Goal: Task Accomplishment & Management: Manage account settings

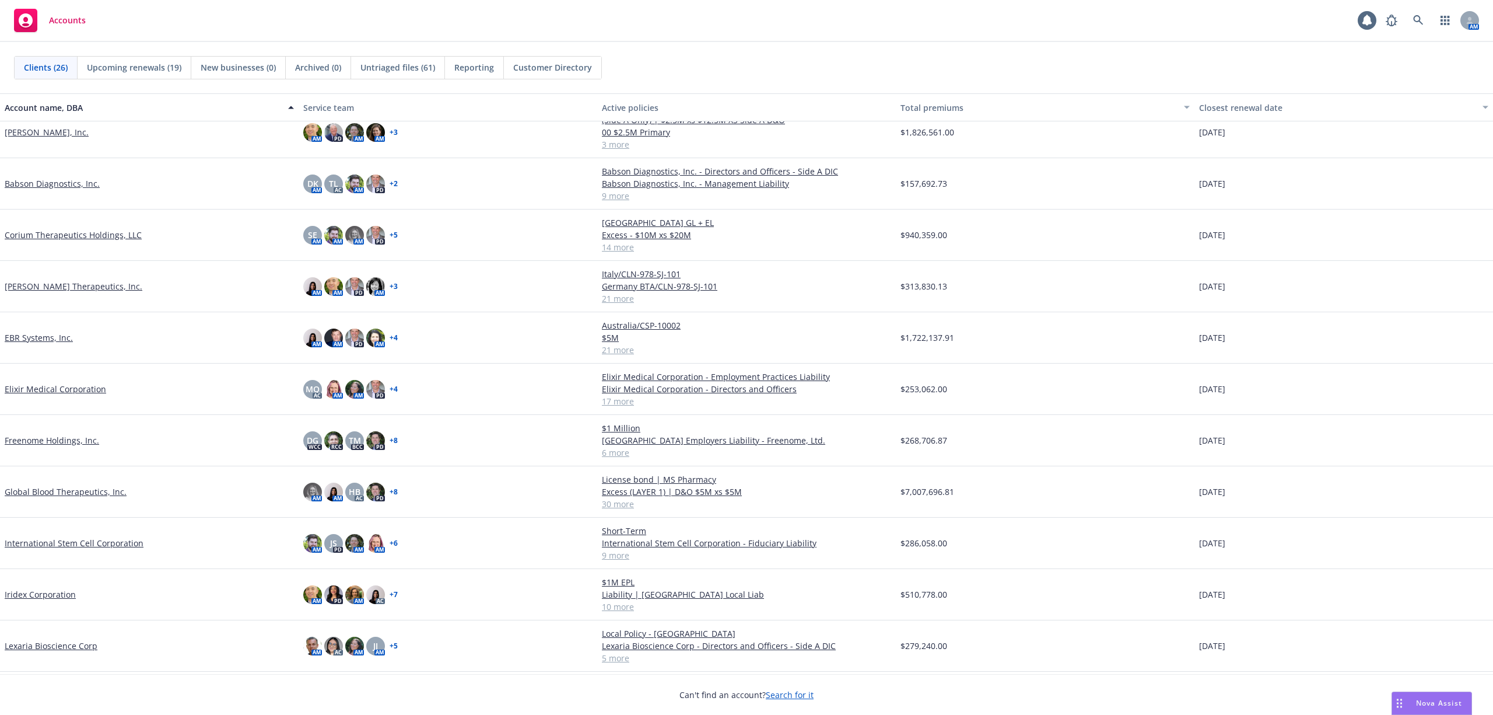
scroll to position [233, 0]
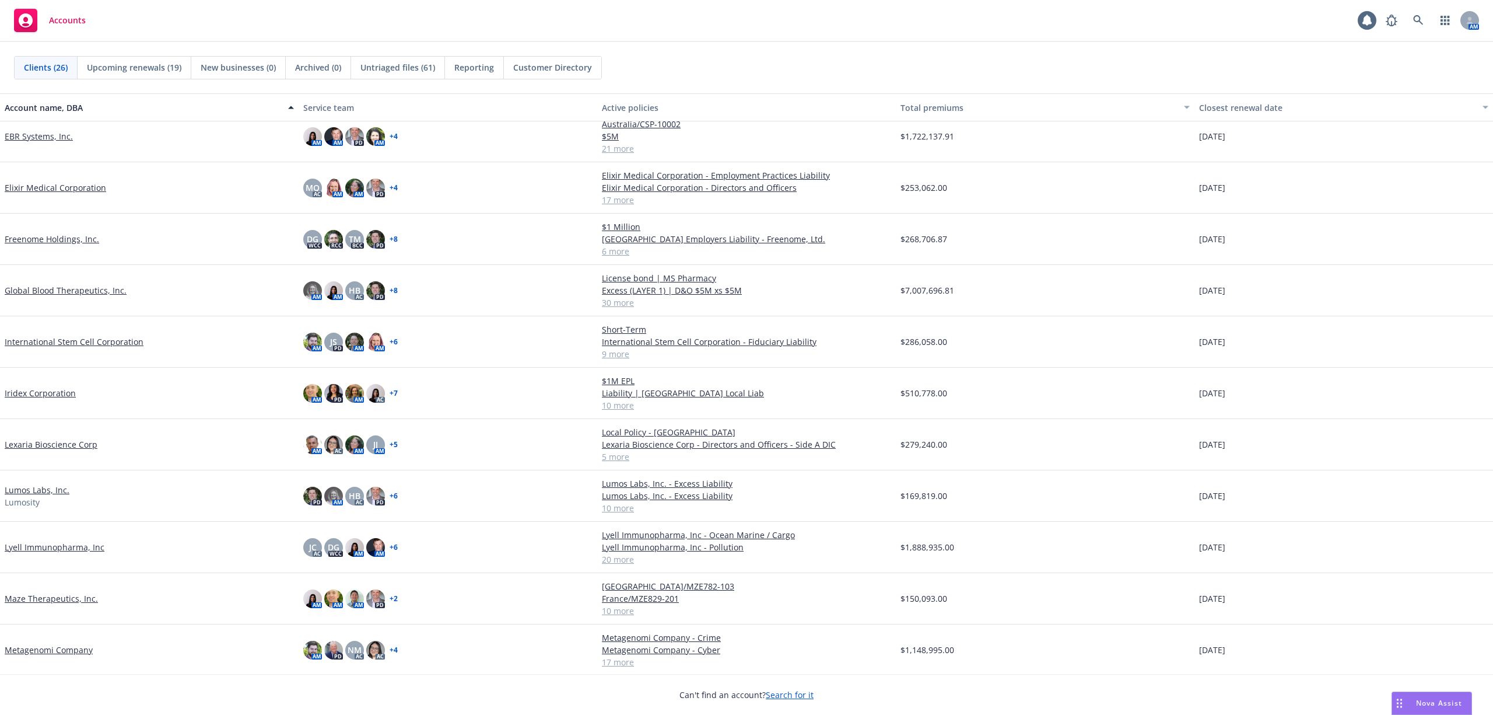
click at [47, 551] on div "Cullinan Therapeutics, Inc. AM AM PD AM + 3 Italy/CLN-978-SJ-101 Germany BTA/CL…" at bounding box center [746, 502] width 1493 height 887
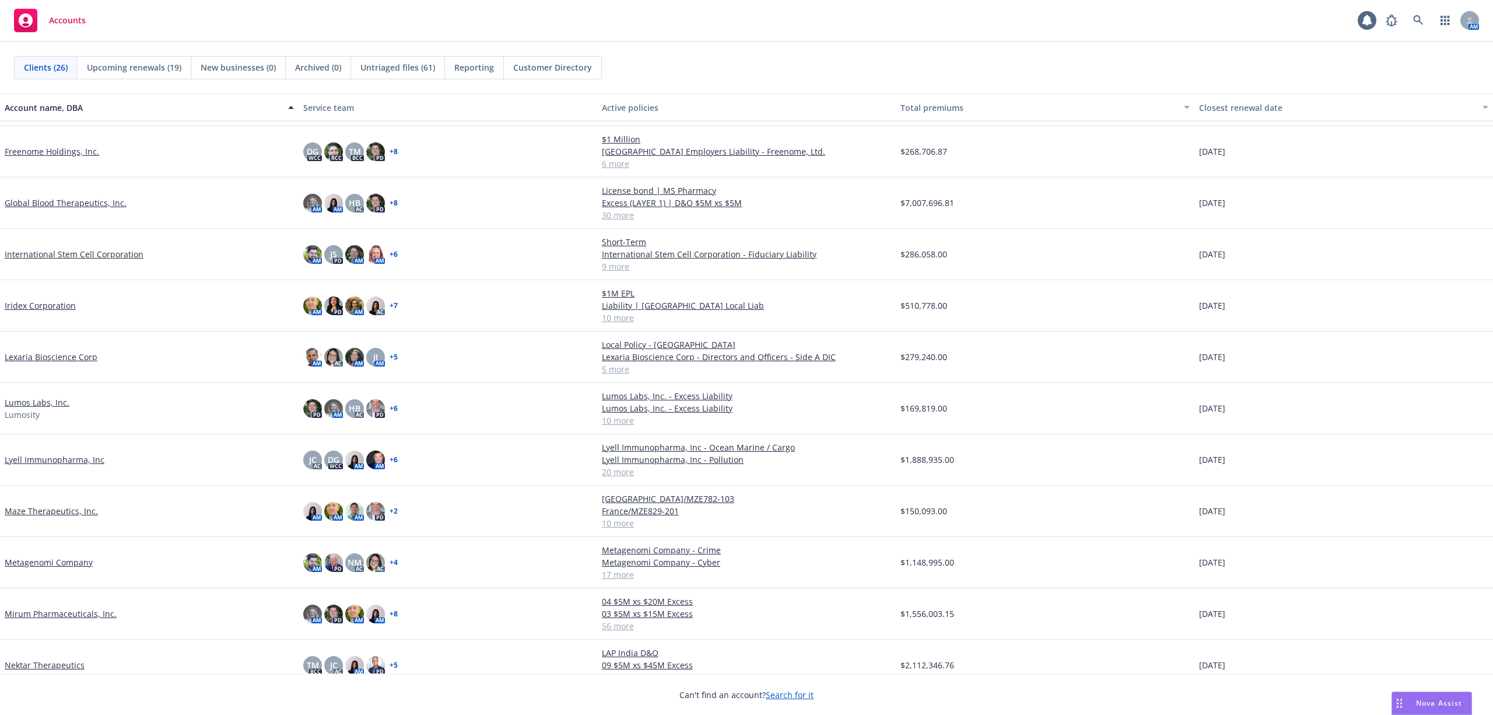
click at [69, 458] on link "Lyell Immunopharma, Inc" at bounding box center [55, 459] width 100 height 12
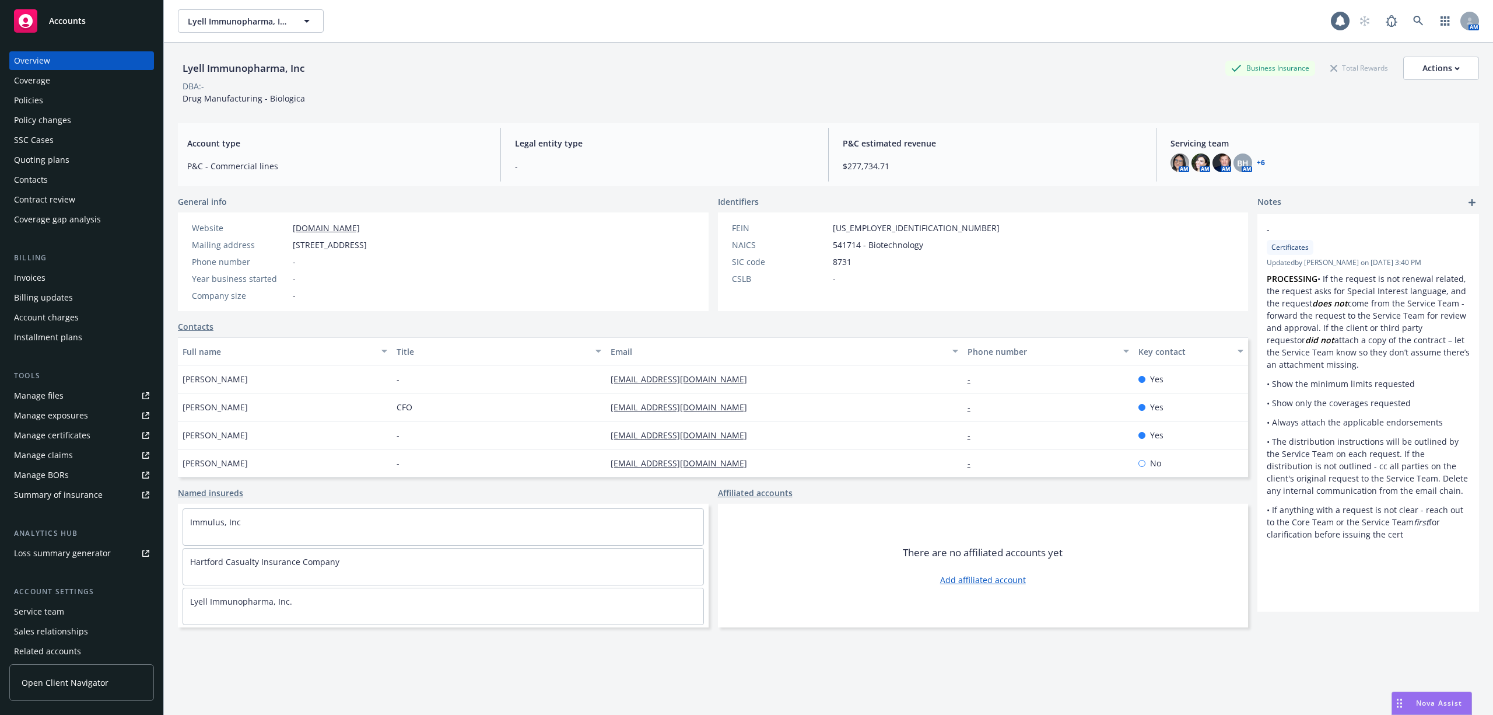
click at [37, 98] on div "Policies" at bounding box center [28, 100] width 29 height 19
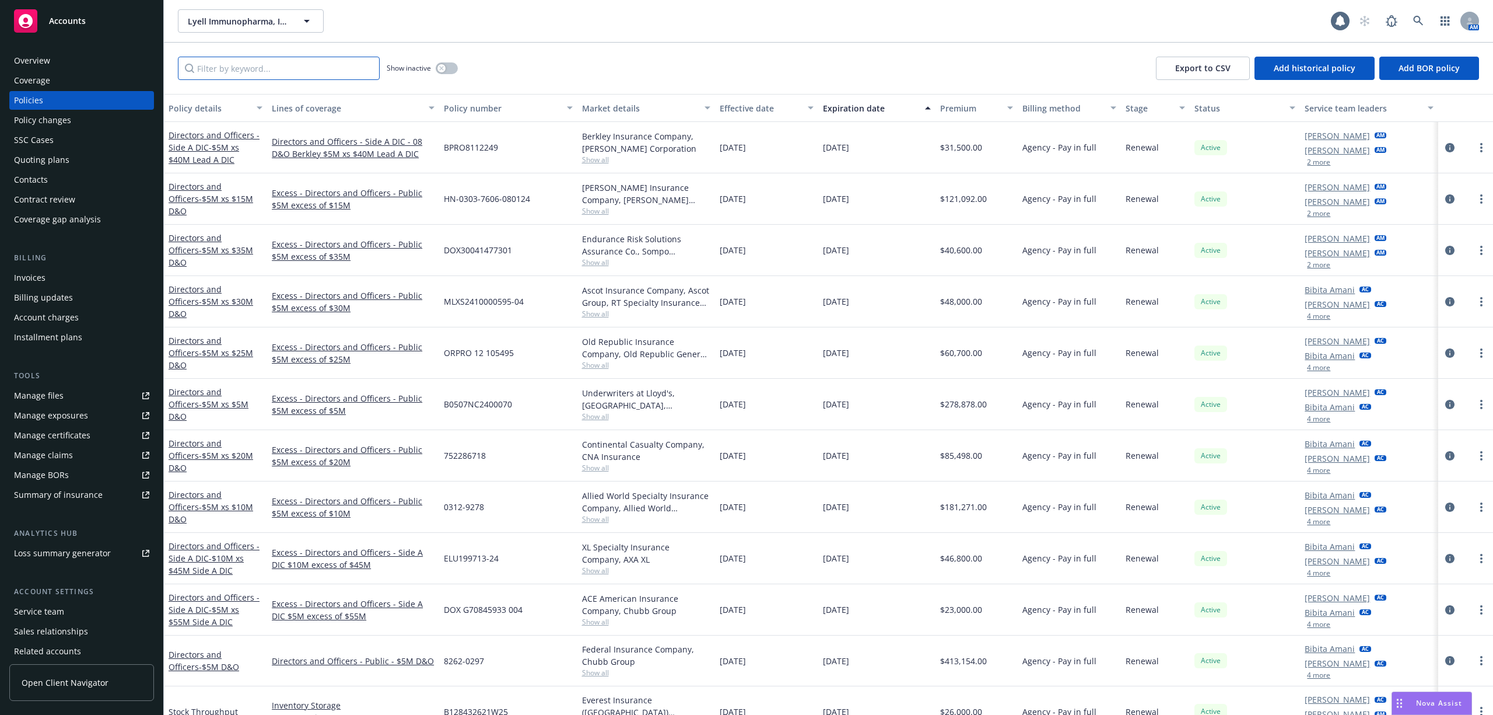
click at [318, 66] on input "Filter by keyword..." at bounding box center [279, 68] width 202 height 23
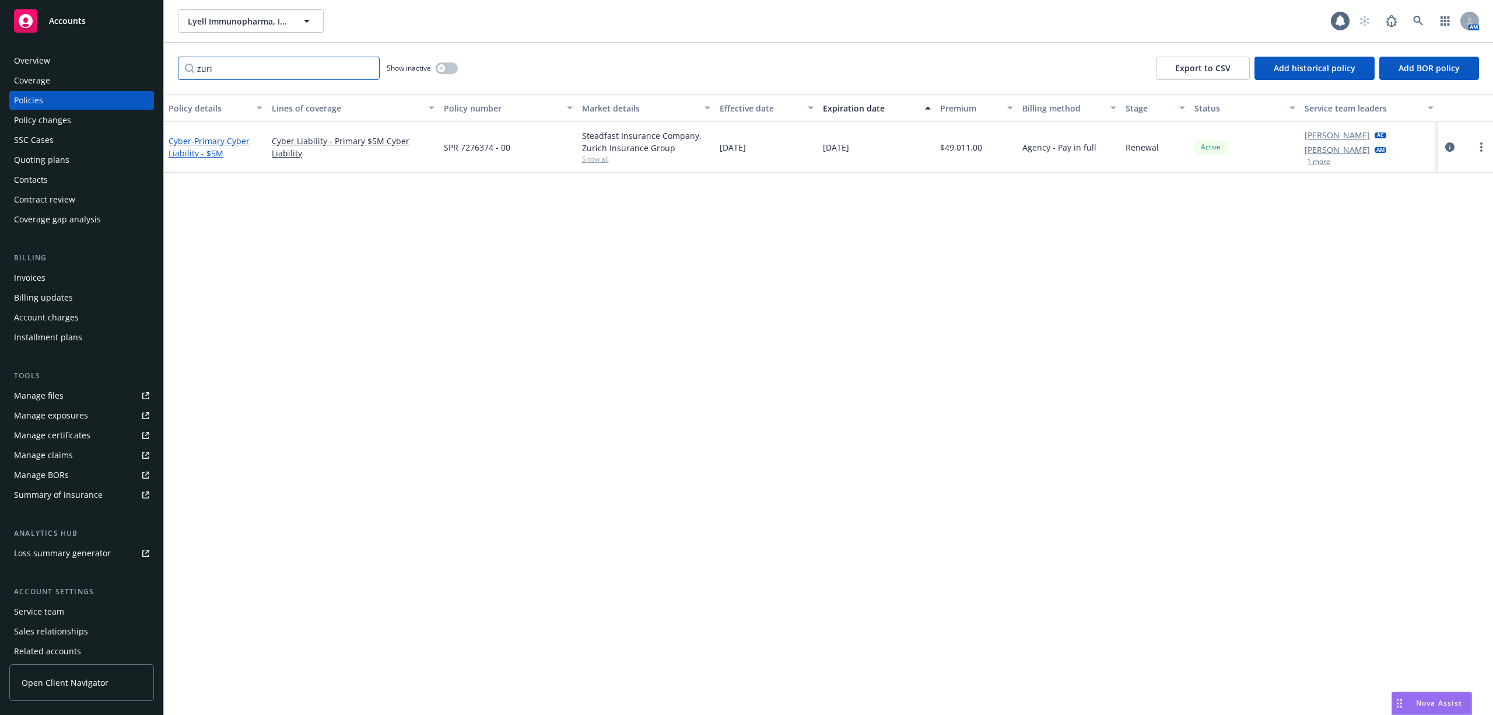
type input "zuri"
click at [199, 142] on span "- Primary Cyber Liability - $5M" at bounding box center [209, 146] width 81 height 23
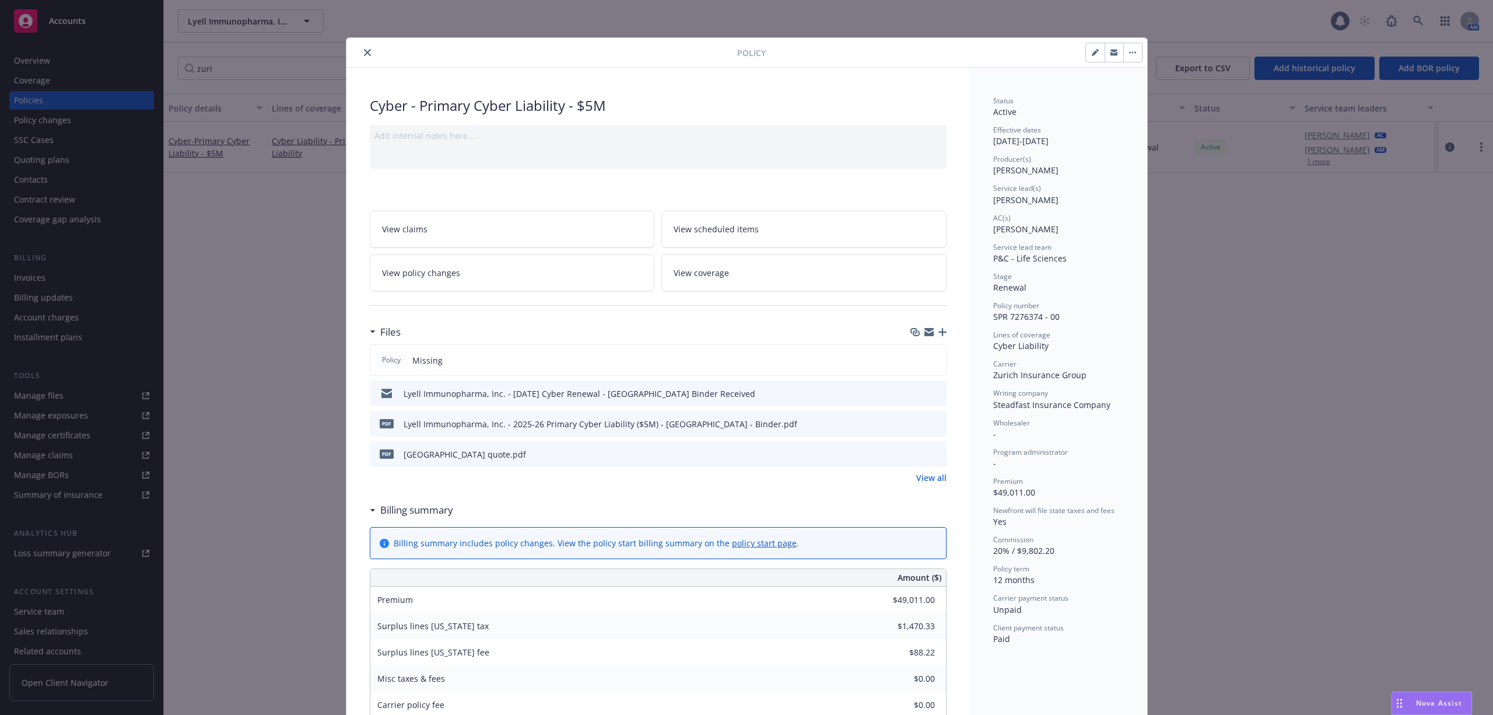
click at [918, 474] on link "View all" at bounding box center [931, 477] width 30 height 12
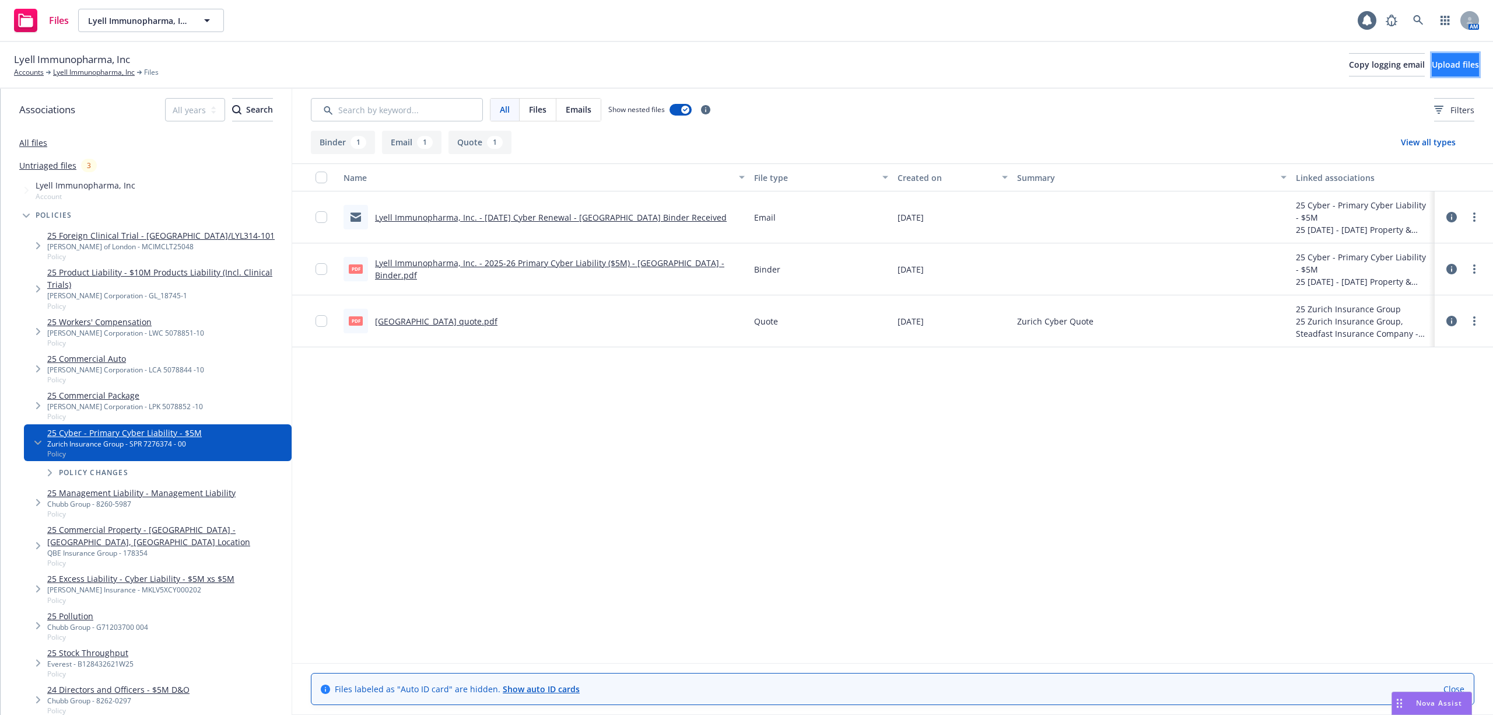
click at [1436, 66] on span "Upload files" at bounding box center [1455, 64] width 47 height 11
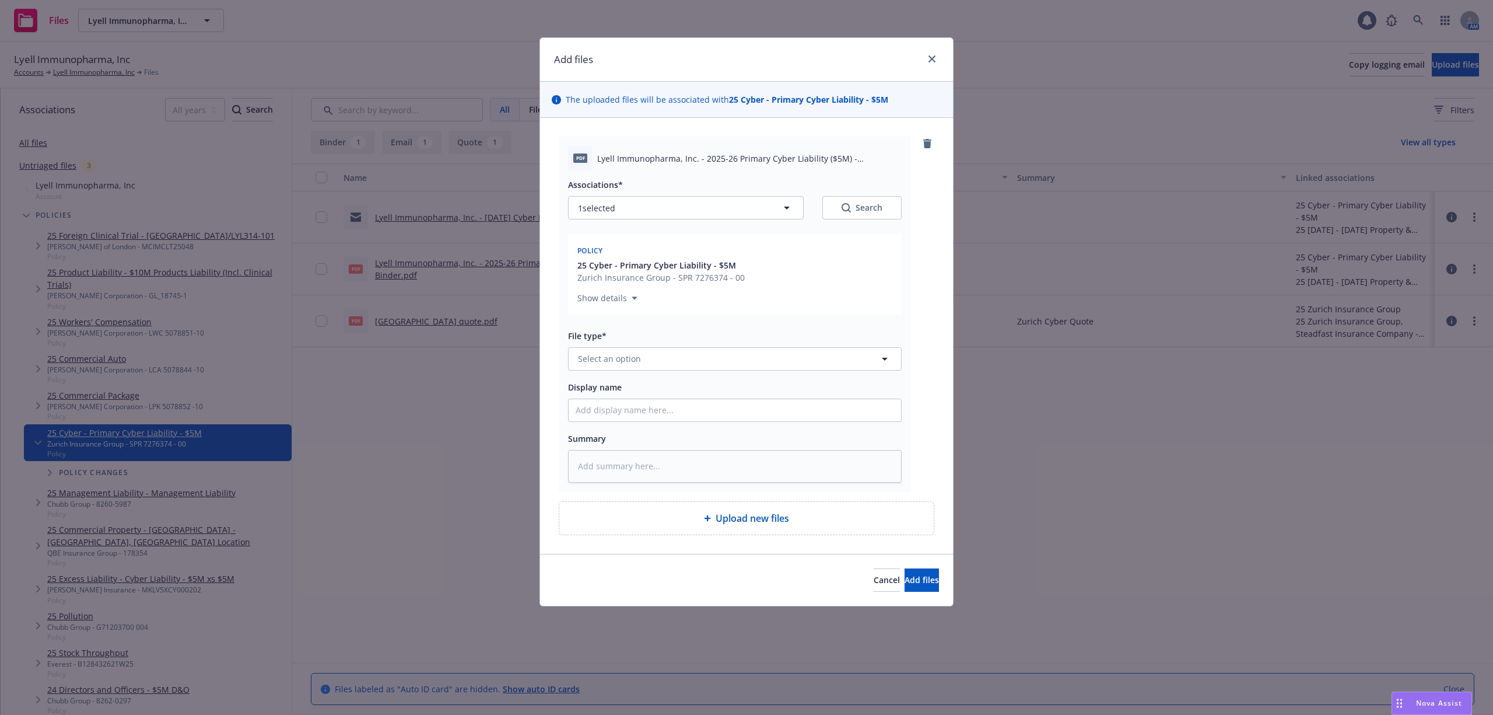
click at [750, 157] on span "Lyell Immunopharma, Inc. - 2025-26 Primary Cyber Liability ($5M) - [GEOGRAPHIC_…" at bounding box center [749, 158] width 304 height 12
copy span "Lyell Immunopharma, Inc. - 2025-26 Primary Cyber Liability ($5M) - [GEOGRAPHIC_…"
click at [621, 411] on input "Display name" at bounding box center [735, 410] width 332 height 22
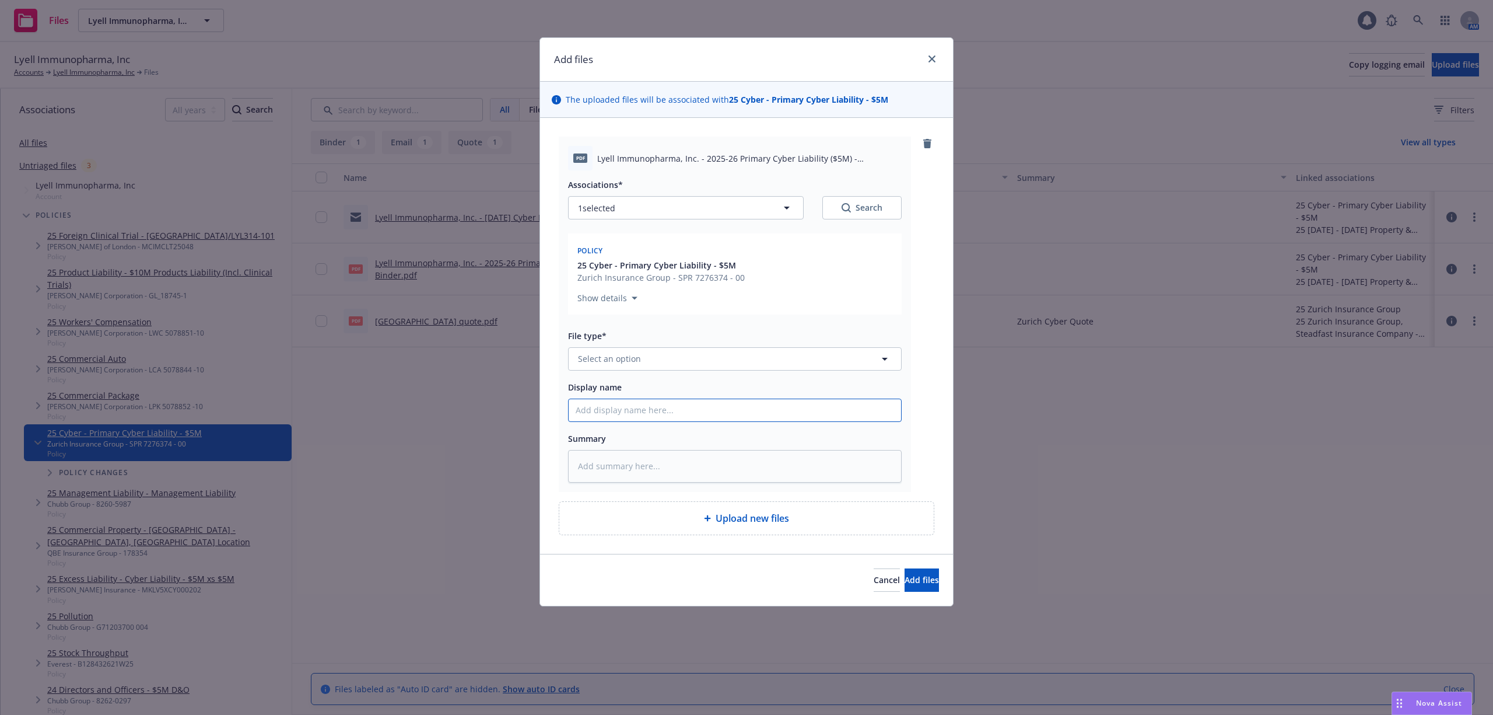
paste input "Lyell Immunopharma, Inc. - 2025-26 Primary Cyber Liability ($5M) - [GEOGRAPHIC_…"
type textarea "x"
type input "Lyell Immunopharma, Inc. - 2025-26 Primary Cyber Liability ($5M) - [GEOGRAPHIC_…"
type textarea "x"
type input "Lyell Immunopharma, Inc. - 2025-26 Primary Cyber Liability ($5M) - Zurich - Pol…"
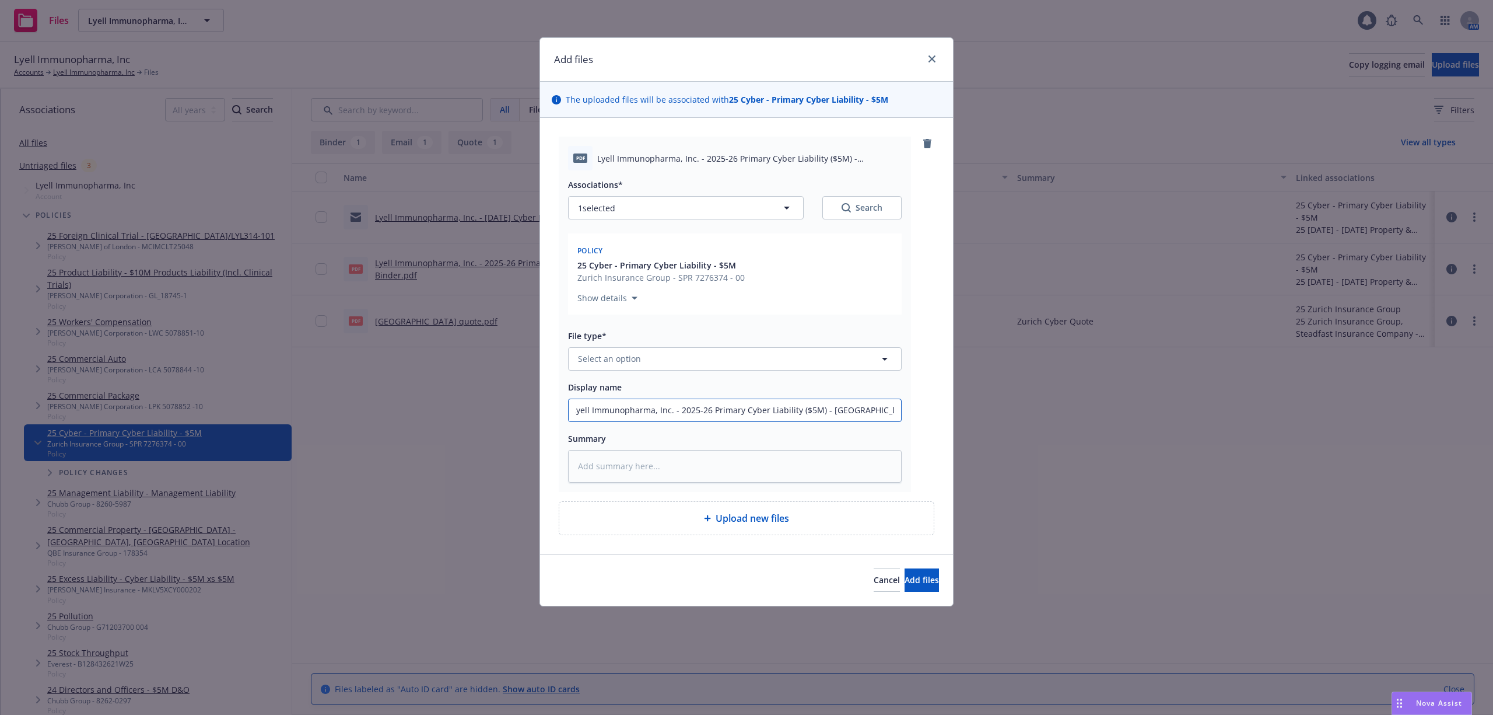
scroll to position [0, 1]
type textarea "x"
type input "Lyell Immunopharma, Inc. - 2025-26 Primary Cyber Liability ($5M) - Zurich - Pol…"
type textarea "x"
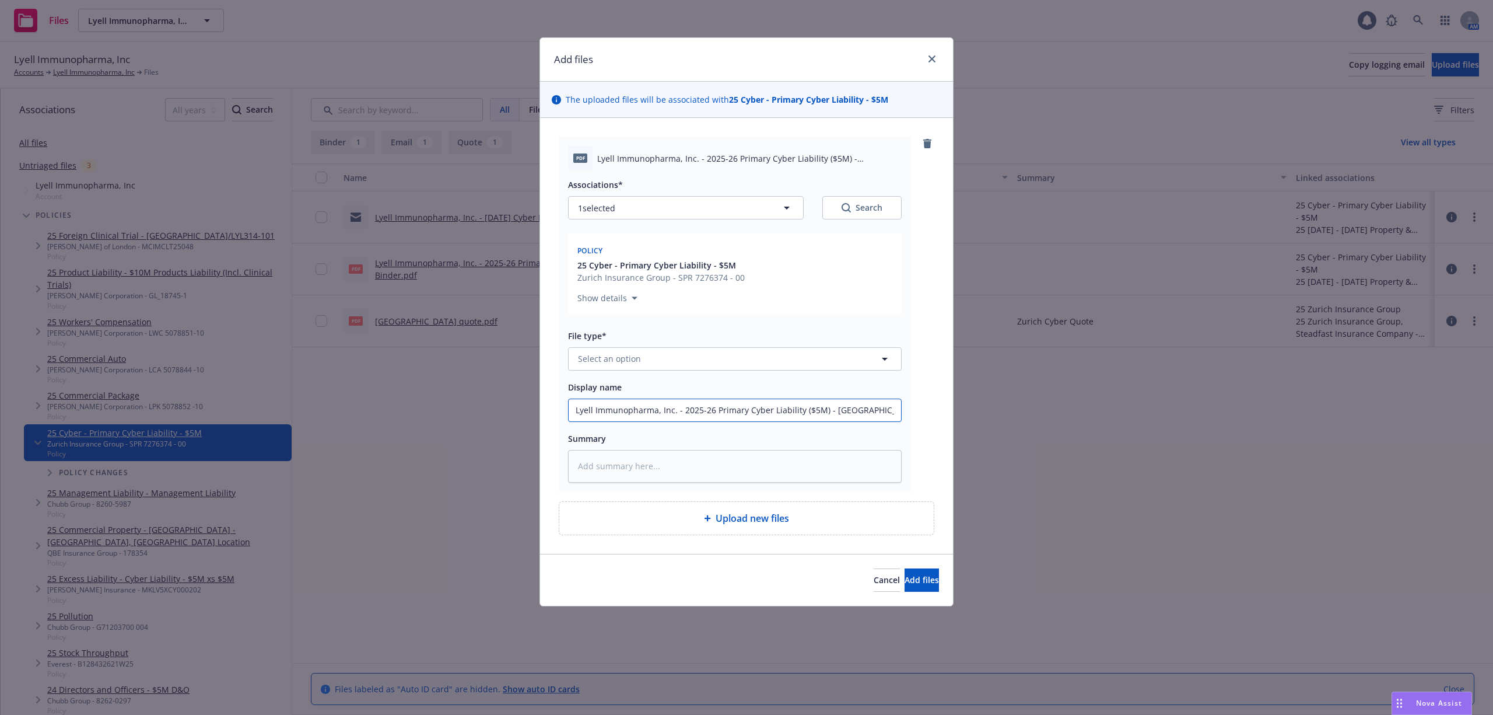
type input "Lyell Immunopharma, Inc. - 2025-26 Primary Cyber Liability ($5M) - Zurich - Pol…"
type textarea "x"
type input "Lyell Immunopharma, Inc. - 2025-26 Primary Cyber Liability ($5M) - Zurich - Pol…"
click at [582, 360] on span "Select an option" at bounding box center [609, 358] width 63 height 12
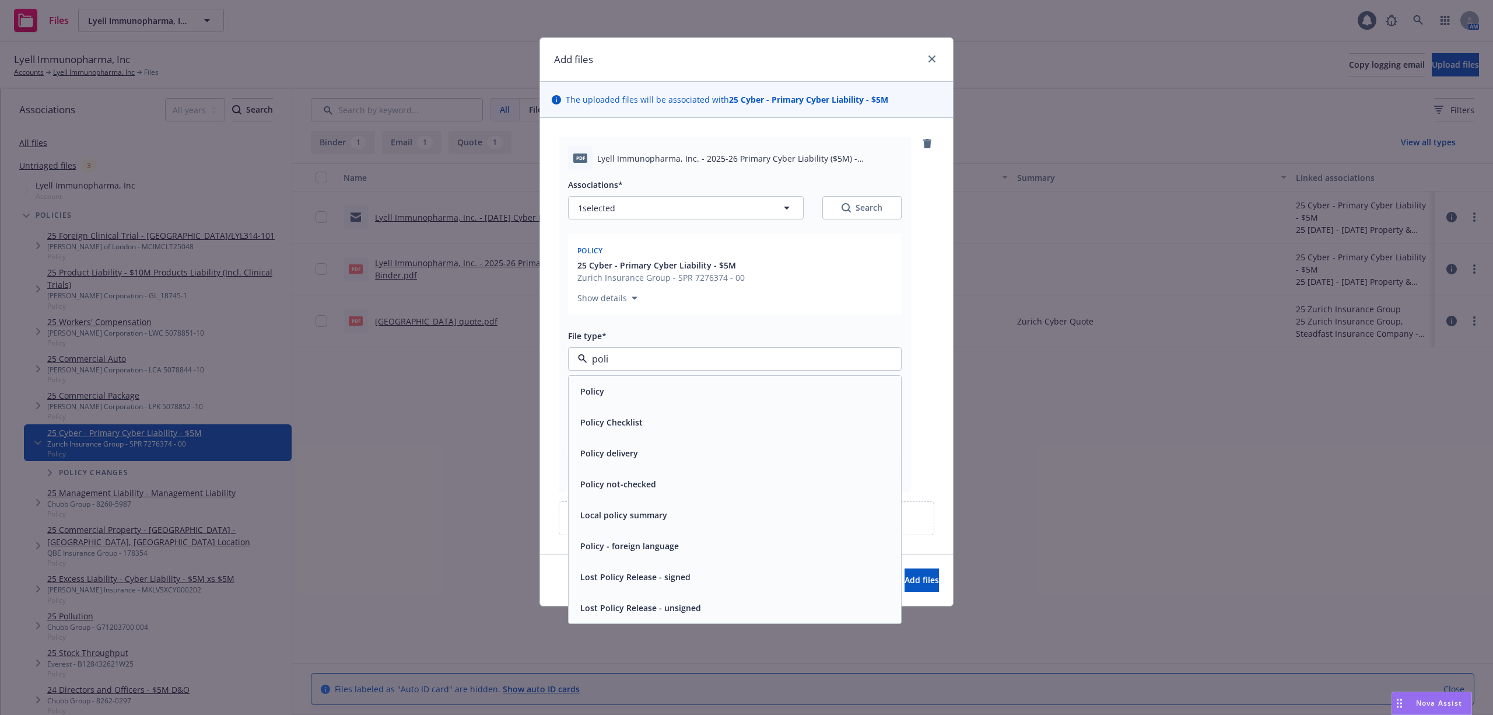
type input "polic"
click at [589, 395] on span "Policy" at bounding box center [592, 391] width 24 height 12
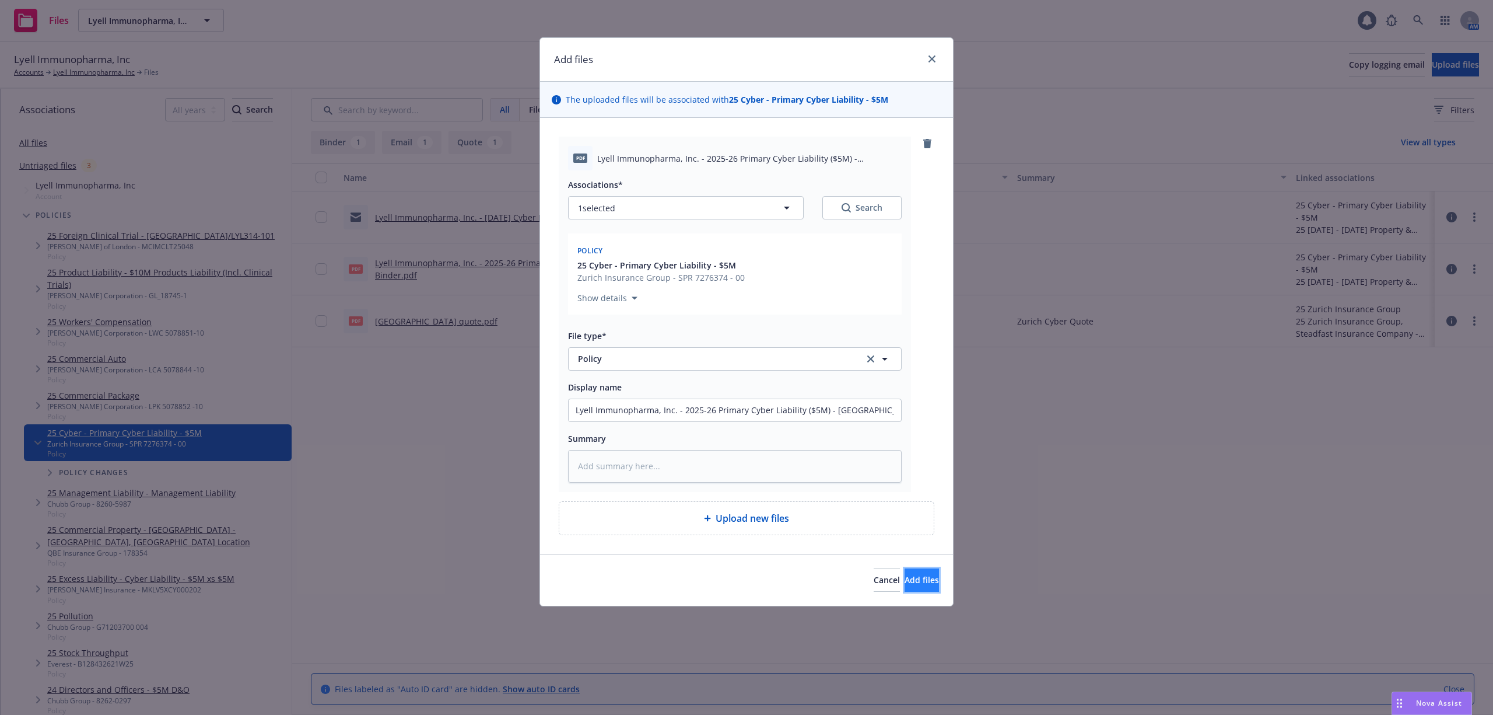
click at [905, 575] on span "Add files" at bounding box center [922, 579] width 34 height 11
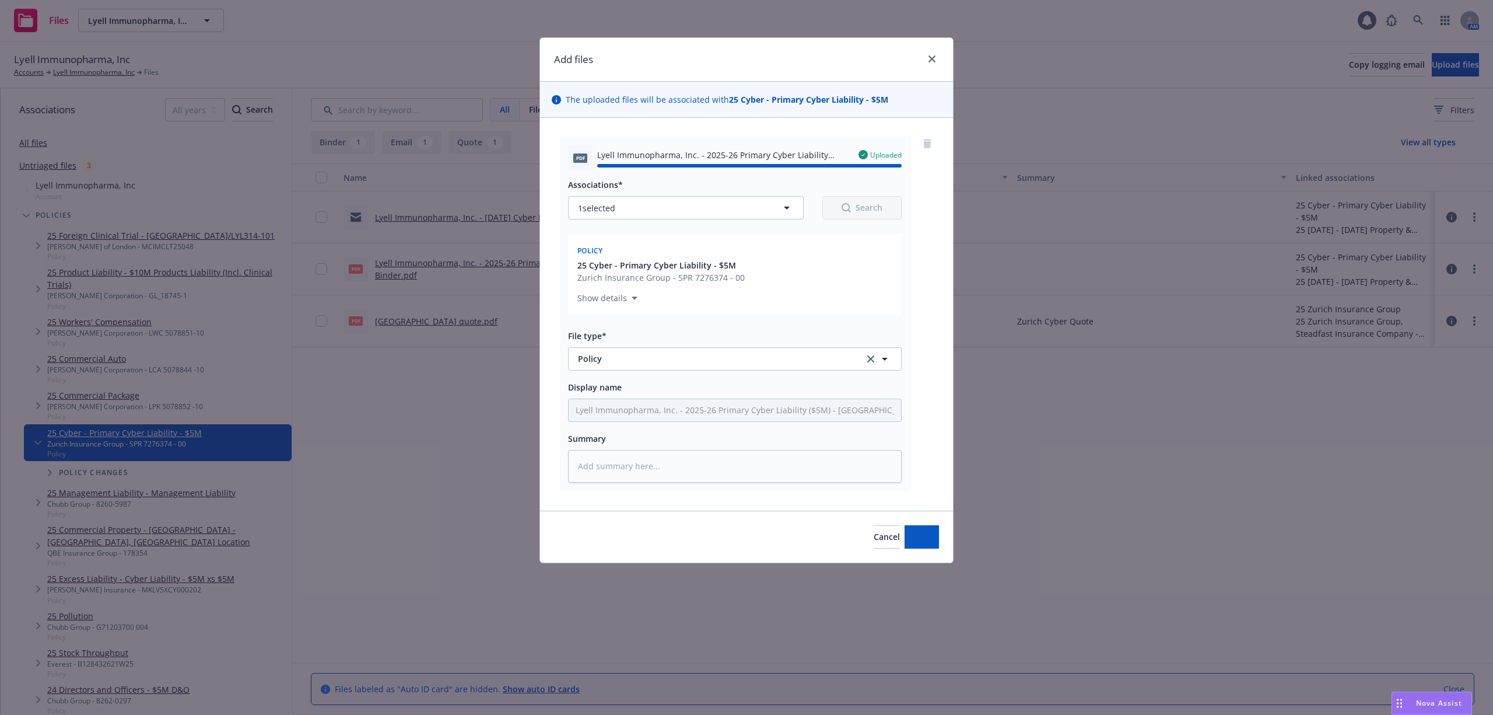
type textarea "x"
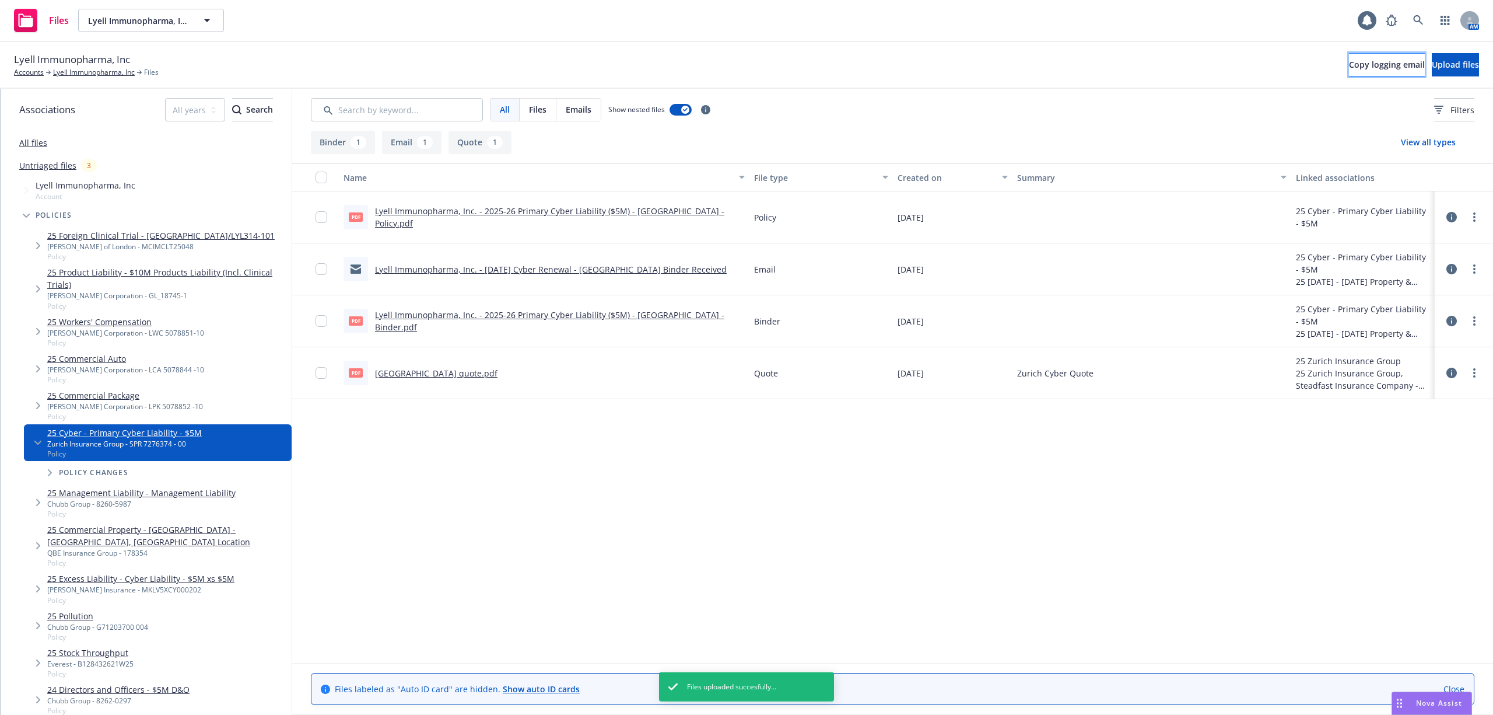
click at [1352, 59] on span "Copy logging email" at bounding box center [1387, 64] width 76 height 11
